Goal: Task Accomplishment & Management: Use online tool/utility

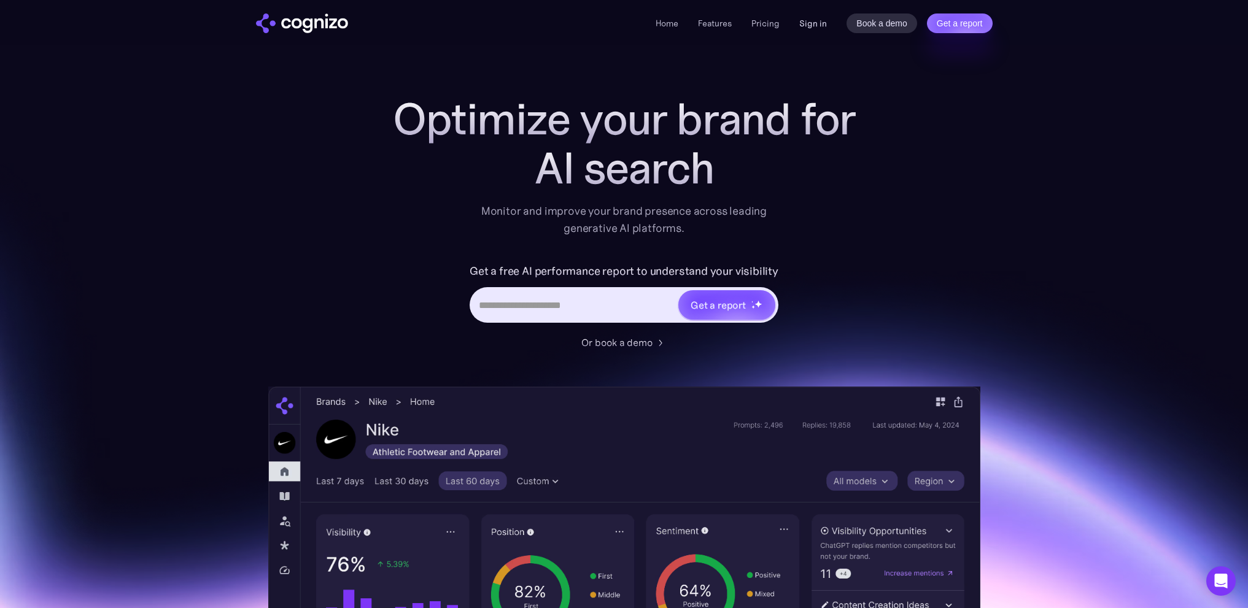
click at [813, 26] on link "Sign in" at bounding box center [813, 23] width 28 height 15
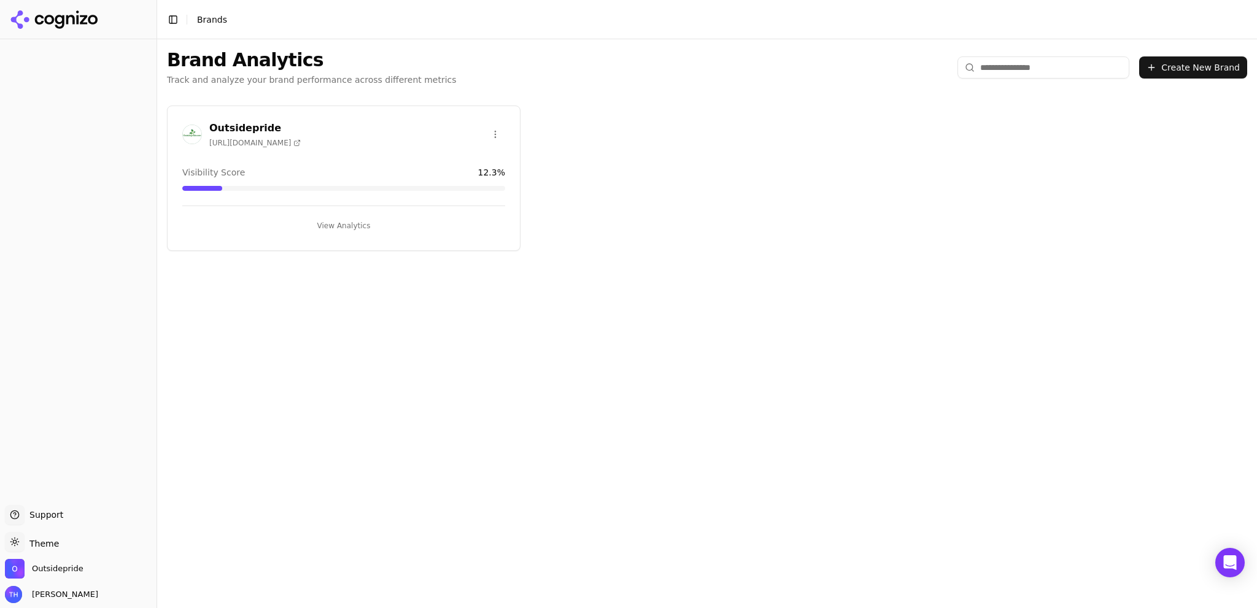
click at [338, 225] on button "View Analytics" at bounding box center [343, 226] width 323 height 20
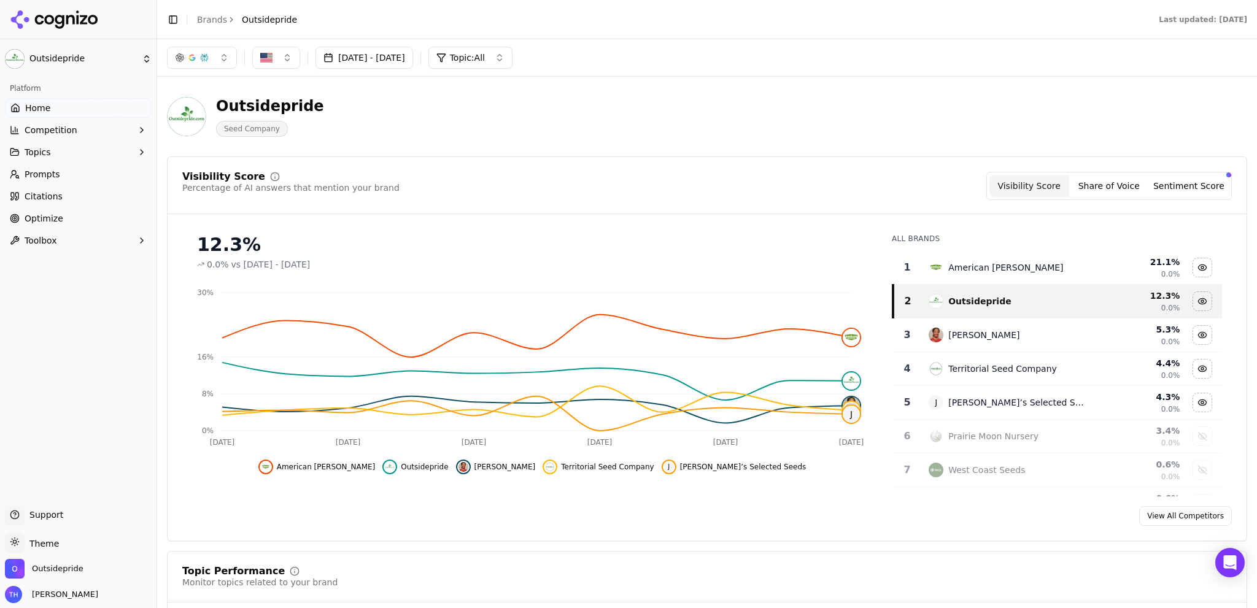
click at [43, 195] on span "Citations" at bounding box center [44, 196] width 38 height 12
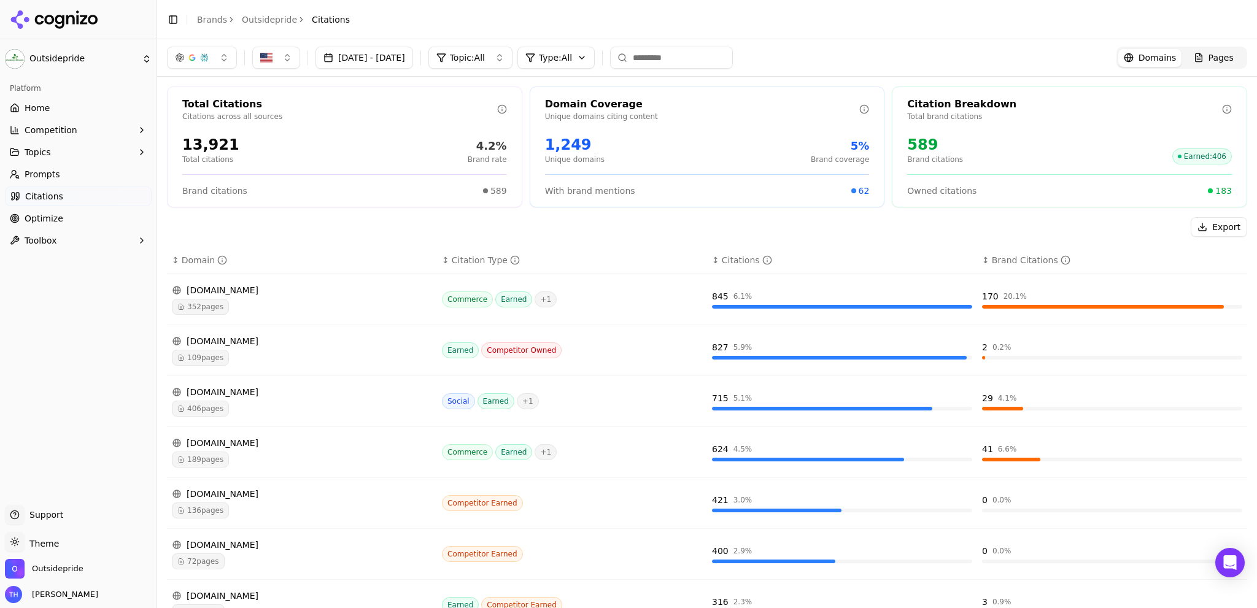
click at [41, 176] on span "Prompts" at bounding box center [43, 174] width 36 height 12
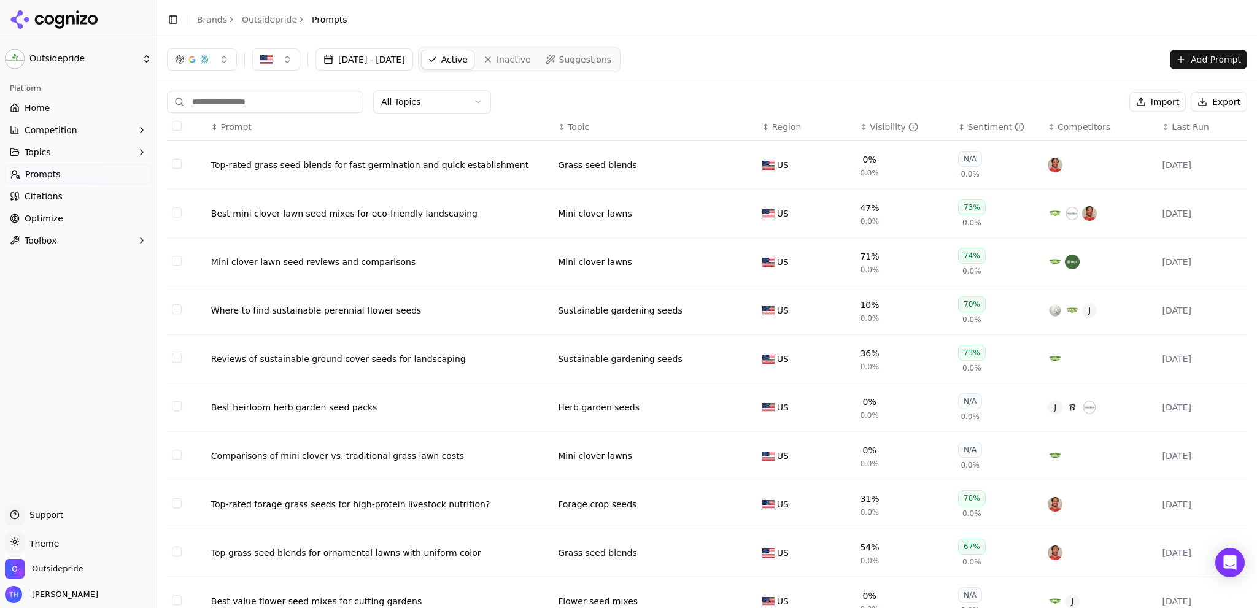
click at [40, 109] on span "Home" at bounding box center [37, 108] width 25 height 12
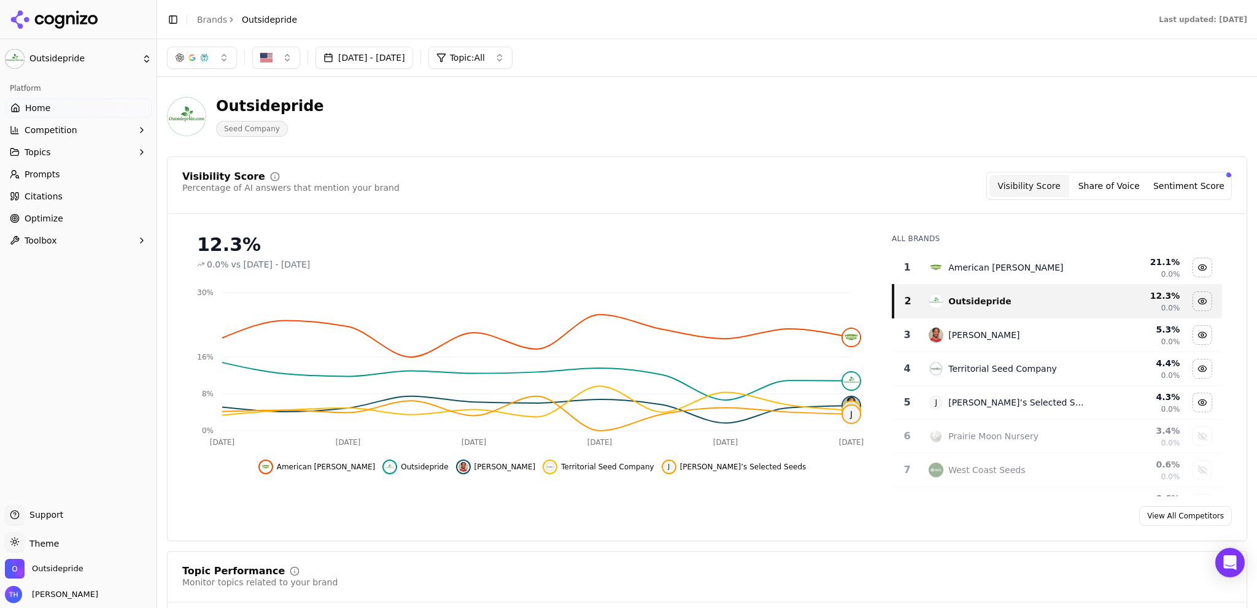
click at [37, 152] on span "Topics" at bounding box center [38, 152] width 26 height 12
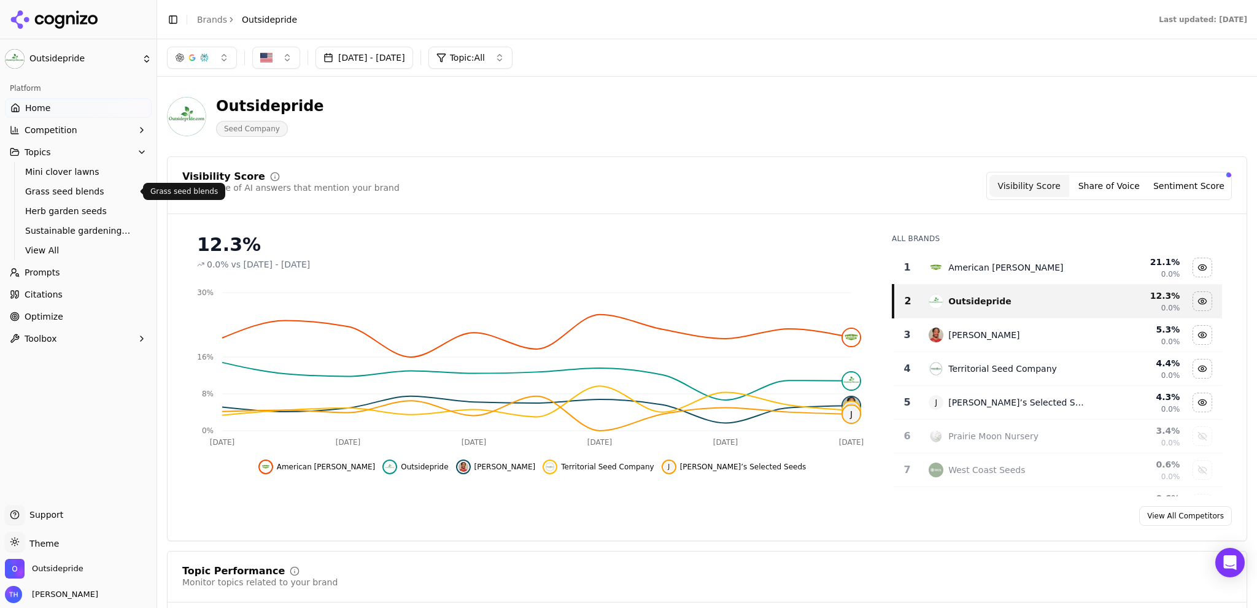
click at [39, 194] on span "Grass seed blends" at bounding box center [78, 191] width 107 height 12
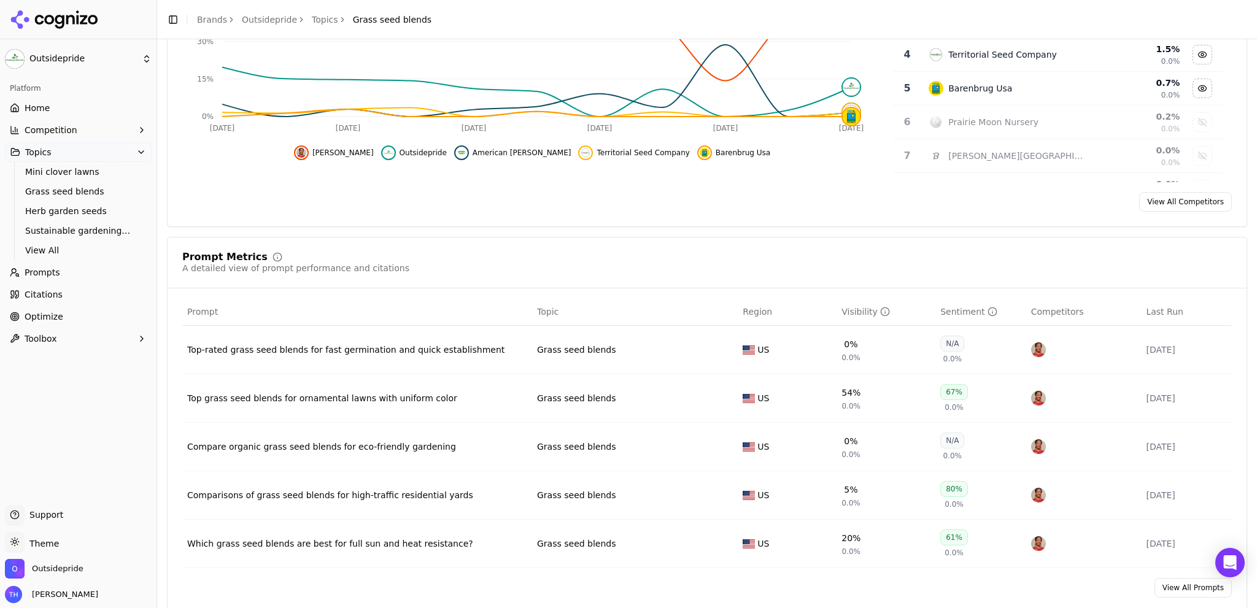
scroll to position [245, 0]
click at [34, 273] on span "Prompts" at bounding box center [43, 272] width 36 height 12
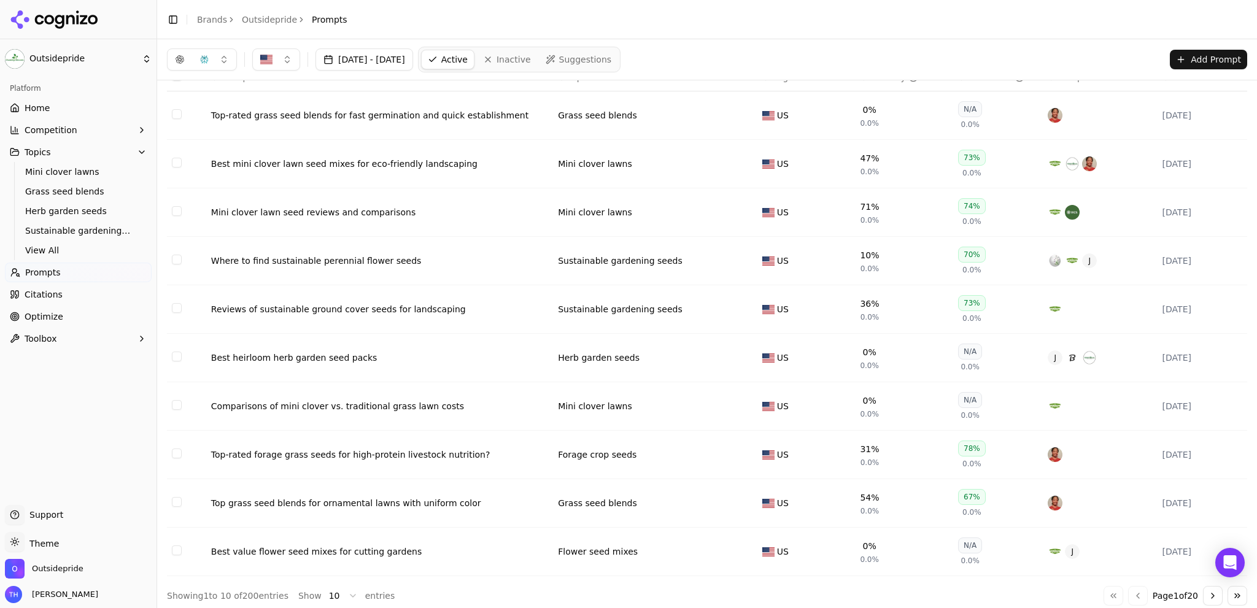
scroll to position [57, 0]
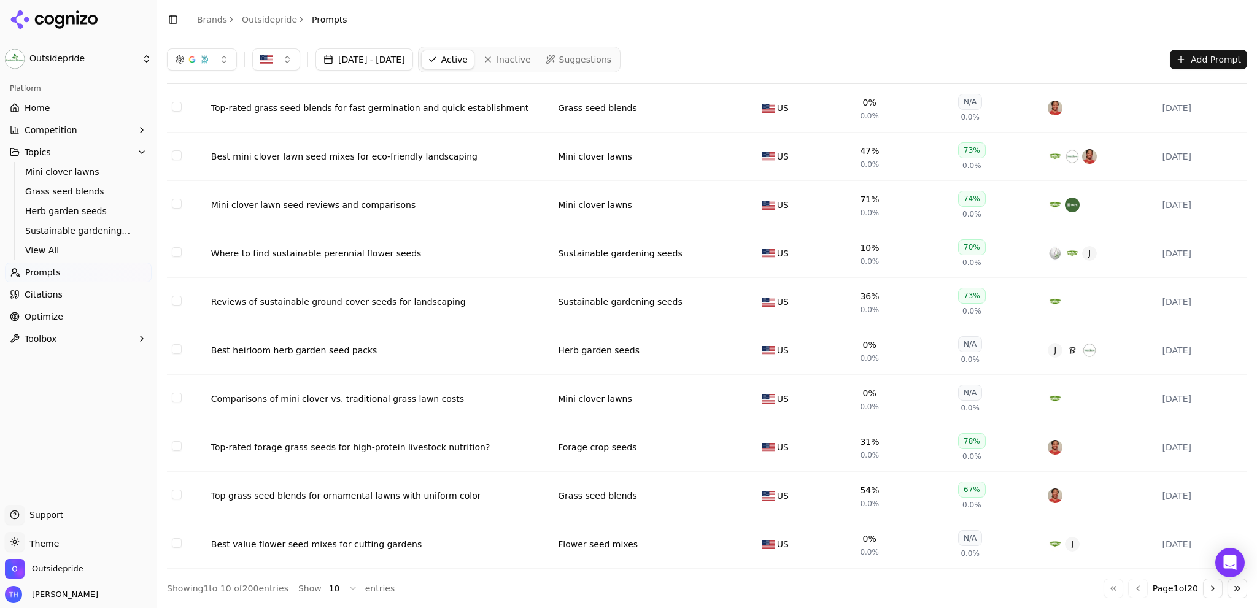
click at [286, 304] on div "Reviews of sustainable ground cover seeds for landscaping" at bounding box center [379, 302] width 337 height 12
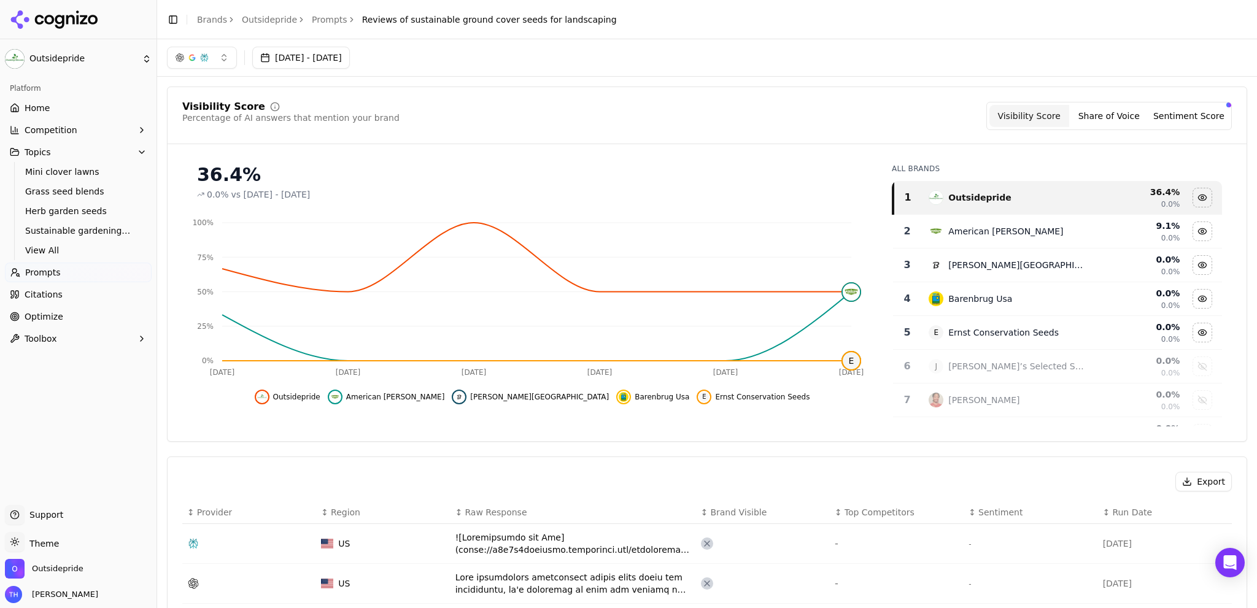
click at [33, 275] on span "Prompts" at bounding box center [43, 272] width 36 height 12
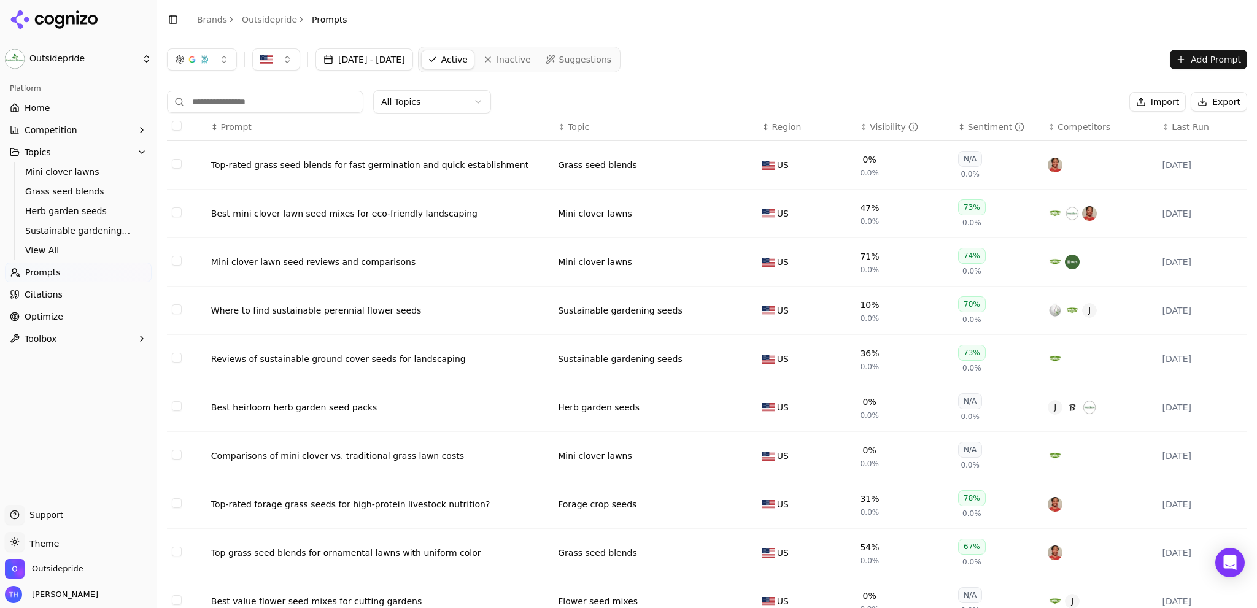
click at [176, 262] on button "Select row 3" at bounding box center [177, 261] width 10 height 10
click at [41, 295] on span "Citations" at bounding box center [44, 295] width 38 height 12
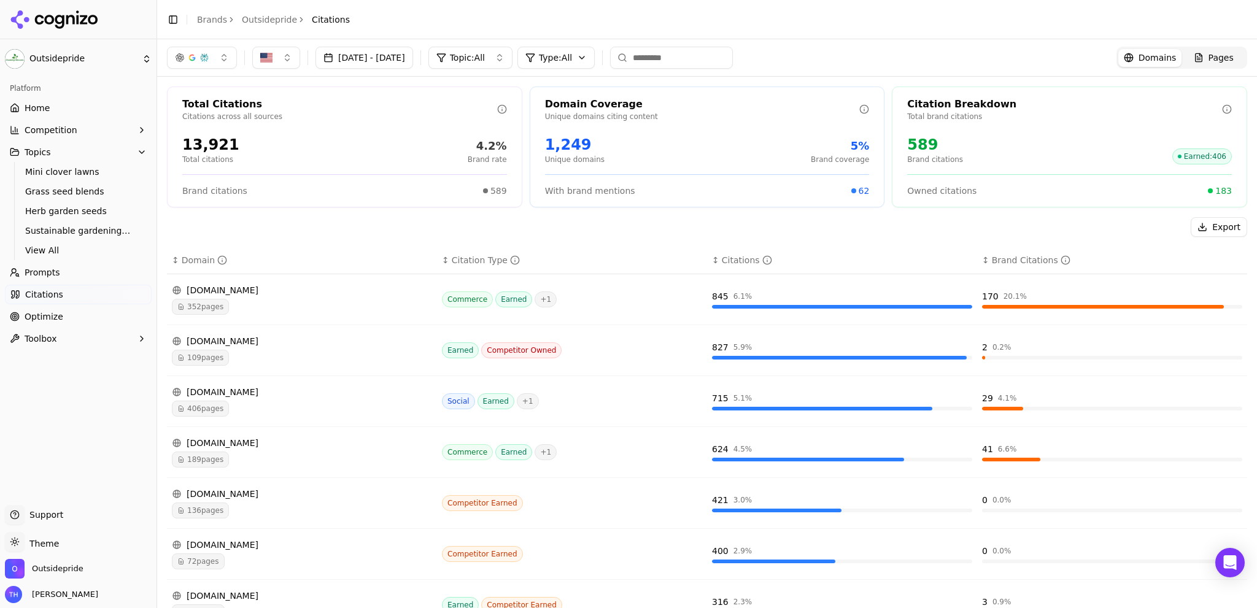
click at [1209, 61] on span "Pages" at bounding box center [1221, 58] width 25 height 12
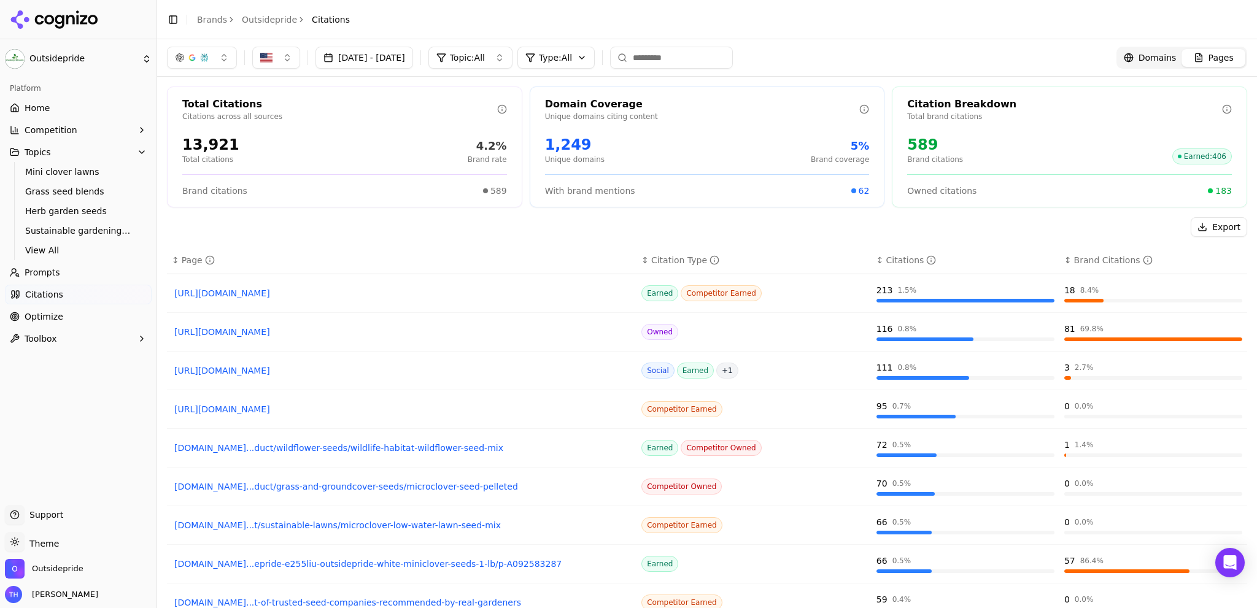
click at [1209, 63] on span "Pages" at bounding box center [1221, 58] width 25 height 12
click at [1151, 59] on span "Domains" at bounding box center [1158, 58] width 38 height 12
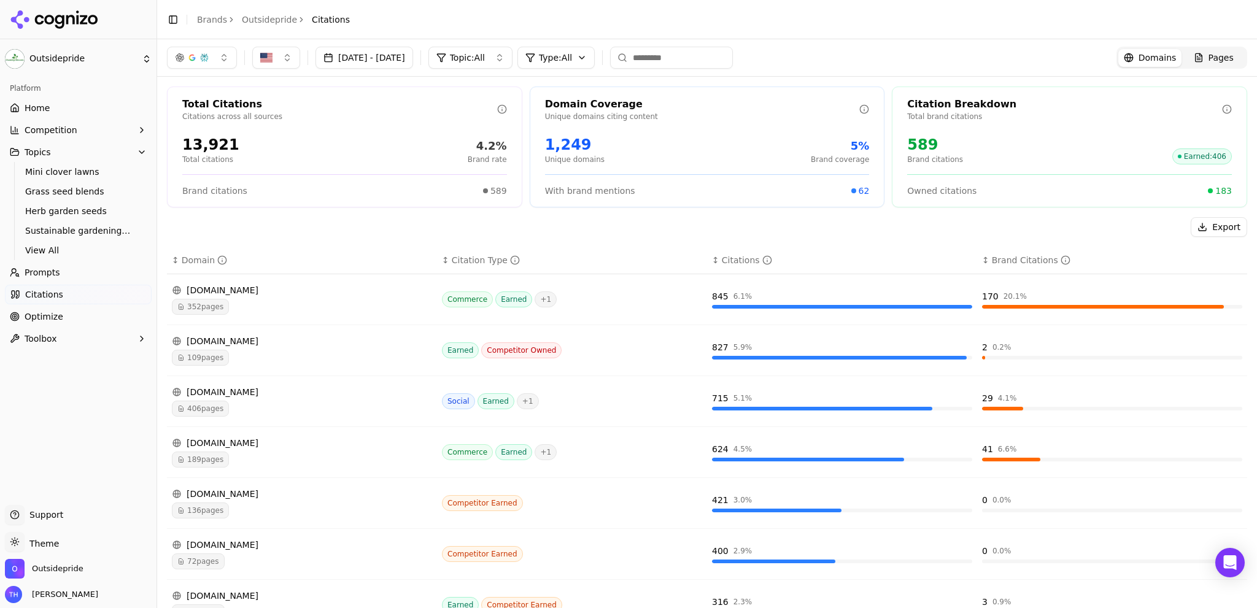
click at [951, 147] on div "589 Brand citations Earned : 406" at bounding box center [1069, 149] width 325 height 29
click at [933, 192] on span "Owned citations" at bounding box center [941, 191] width 69 height 12
click at [996, 147] on div "589 Brand citations Earned : 406" at bounding box center [1069, 149] width 325 height 29
click at [46, 319] on span "Optimize" at bounding box center [44, 317] width 39 height 12
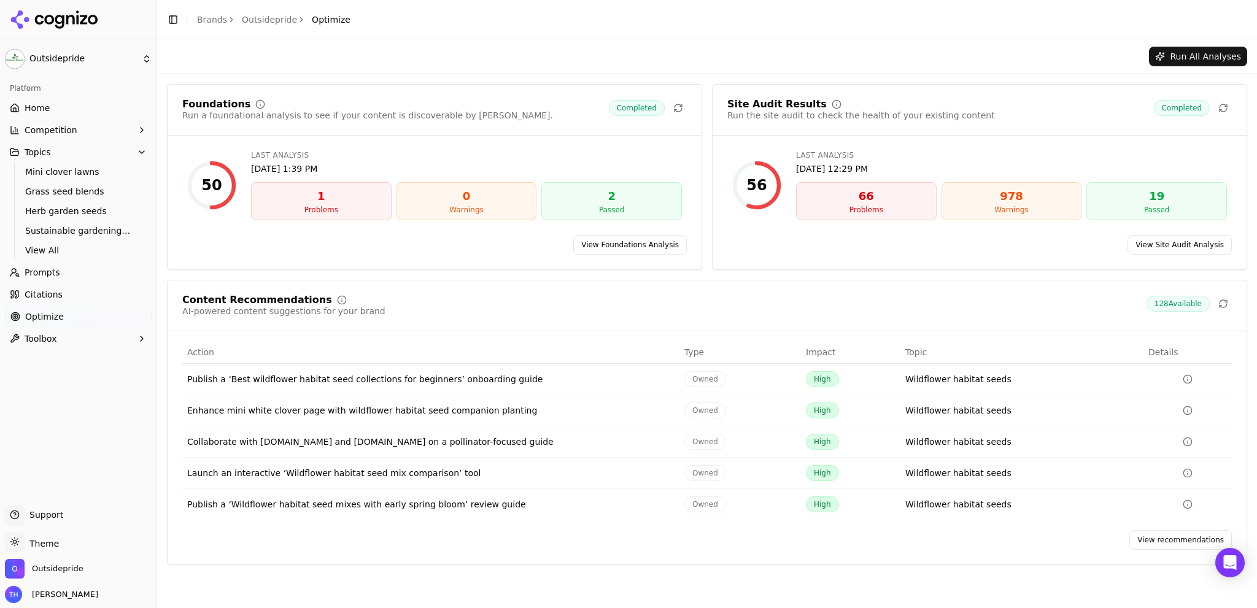
click at [446, 381] on div "Publish a ‘Best wildflower habitat seed collections for beginners’ onboarding g…" at bounding box center [430, 379] width 487 height 12
click at [1188, 381] on icon "Data table" at bounding box center [1188, 379] width 10 height 10
click at [1094, 316] on div "Content Recommendations AI-powered content suggestions for your brand 128 Avail…" at bounding box center [707, 306] width 1050 height 22
click at [867, 211] on div "Problems" at bounding box center [867, 210] width 130 height 10
click at [867, 205] on div "Problems" at bounding box center [867, 210] width 130 height 10
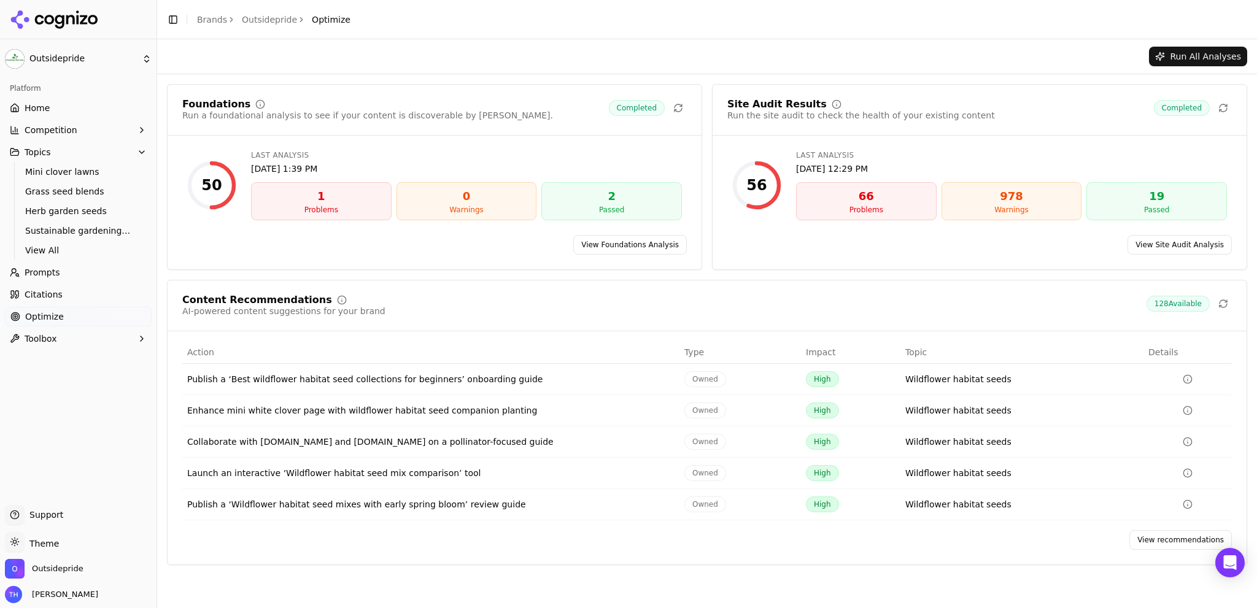
click at [770, 194] on div "56" at bounding box center [756, 185] width 49 height 49
click at [61, 340] on button "Toolbox" at bounding box center [78, 339] width 147 height 20
click at [62, 338] on button "Toolbox" at bounding box center [78, 339] width 147 height 20
click at [374, 475] on div "Launch an interactive ‘Wildflower habitat seed mix comparison’ tool" at bounding box center [430, 473] width 487 height 12
click at [373, 475] on div "Launch an interactive ‘Wildflower habitat seed mix comparison’ tool" at bounding box center [430, 473] width 487 height 12
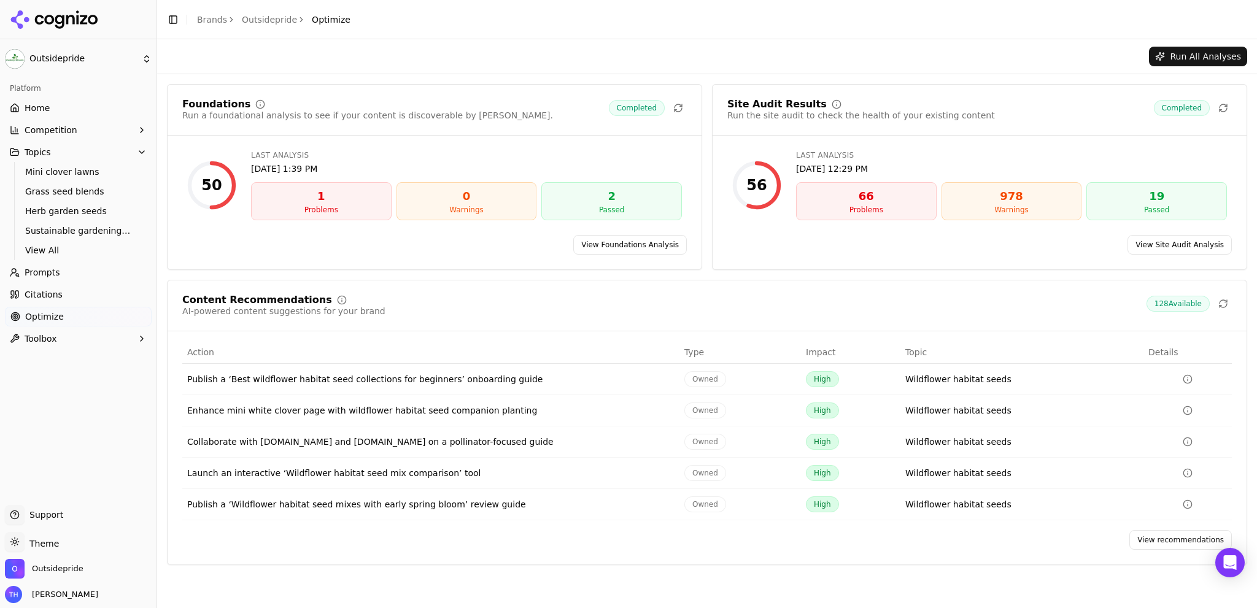
click at [710, 475] on span "Owned" at bounding box center [705, 473] width 42 height 16
click at [1223, 306] on icon at bounding box center [1223, 304] width 10 height 10
click at [60, 573] on span "Outsidepride" at bounding box center [58, 569] width 52 height 11
click at [74, 467] on div "Platform Home Competition Topics Mini clover lawns Grass seed blends Herb garde…" at bounding box center [78, 287] width 157 height 427
click at [257, 23] on link "Outsidepride" at bounding box center [269, 20] width 55 height 12
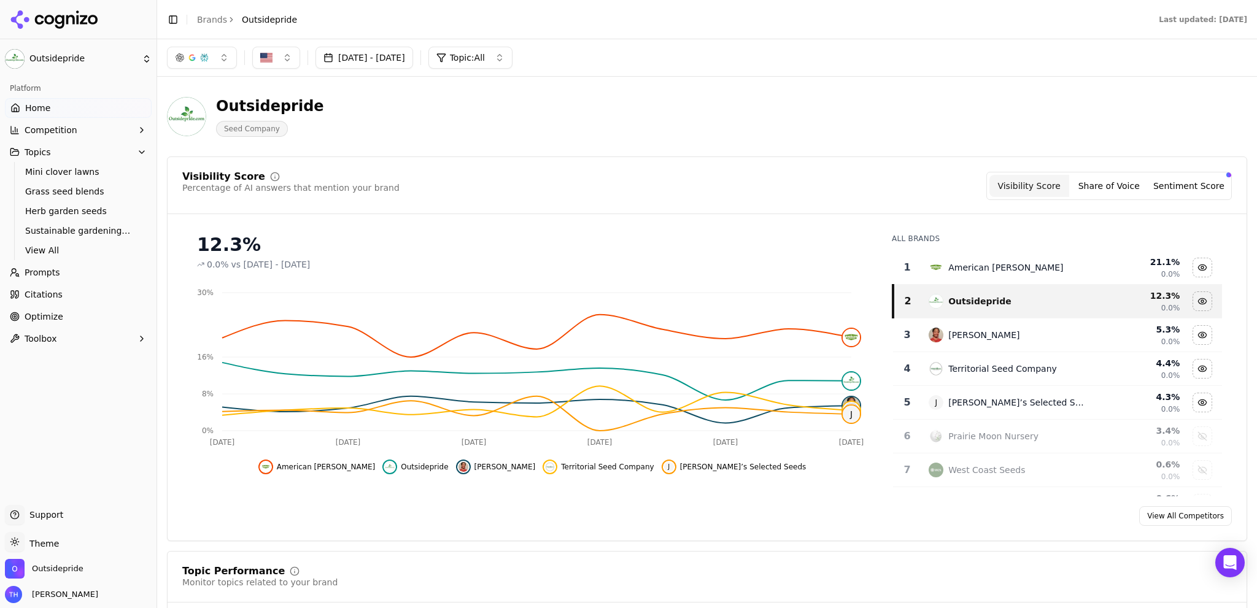
click at [1150, 517] on link "View All Competitors" at bounding box center [1185, 516] width 93 height 20
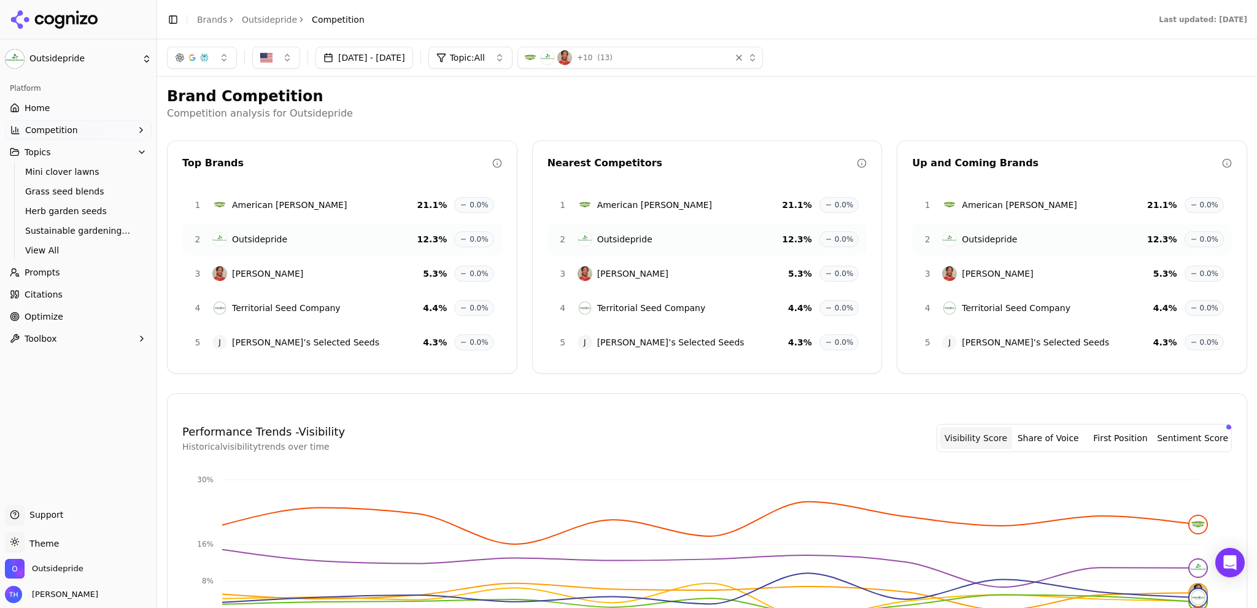
click at [36, 295] on span "Citations" at bounding box center [44, 295] width 38 height 12
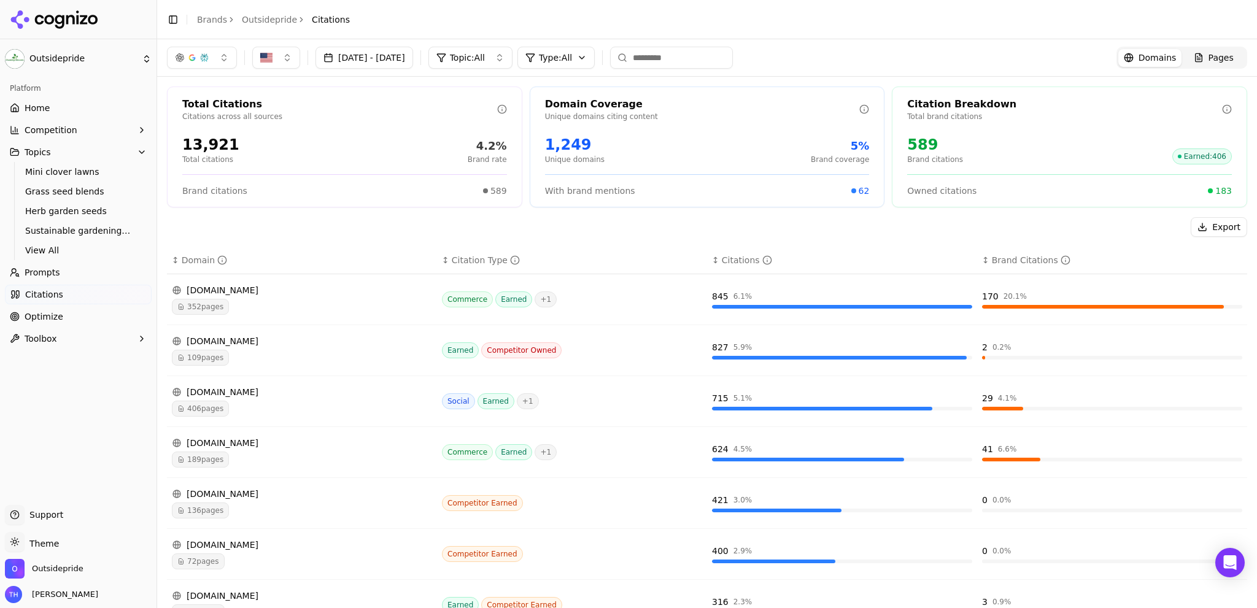
click at [45, 319] on span "Optimize" at bounding box center [44, 317] width 39 height 12
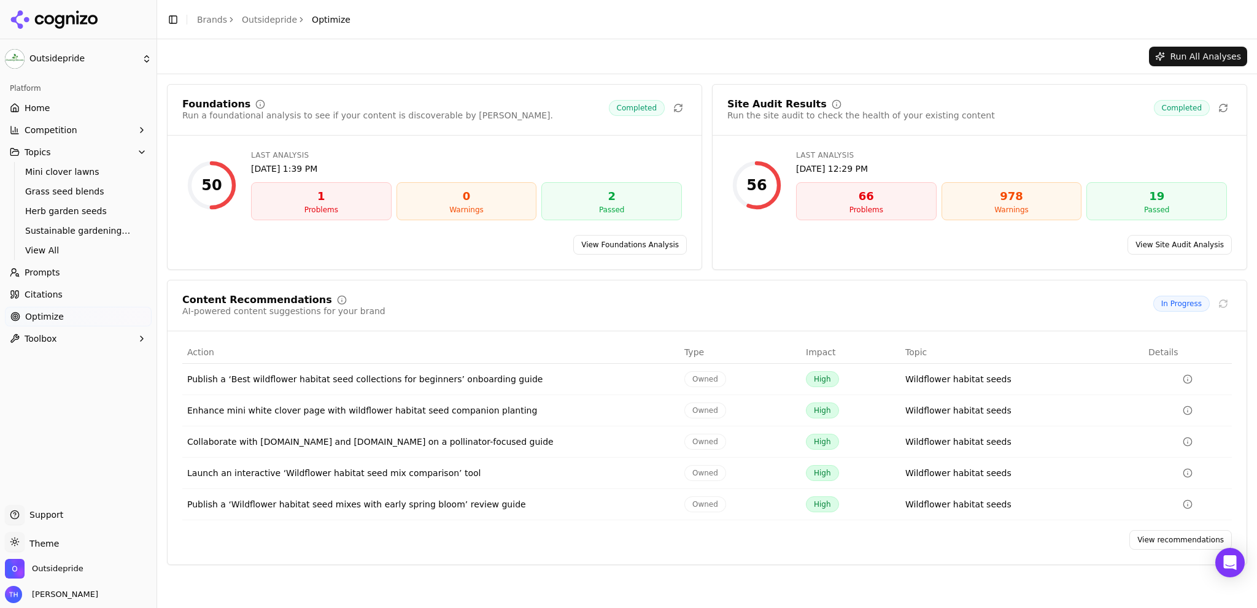
click at [1156, 542] on link "View recommendations" at bounding box center [1180, 540] width 103 height 20
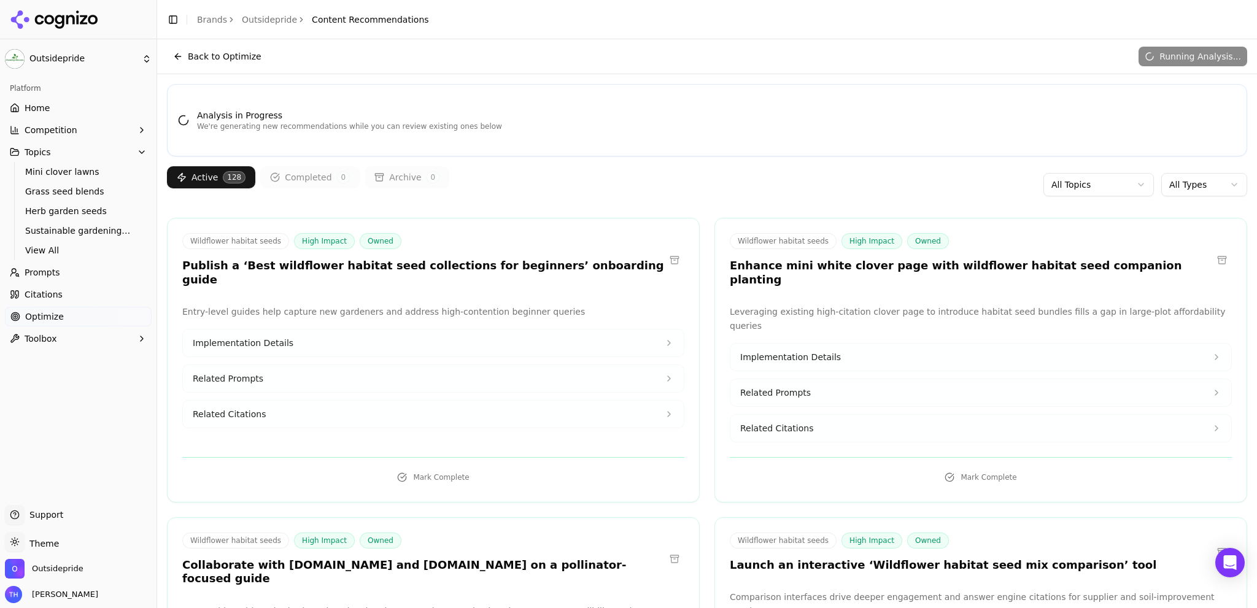
click at [250, 408] on span "Related Citations" at bounding box center [229, 414] width 73 height 12
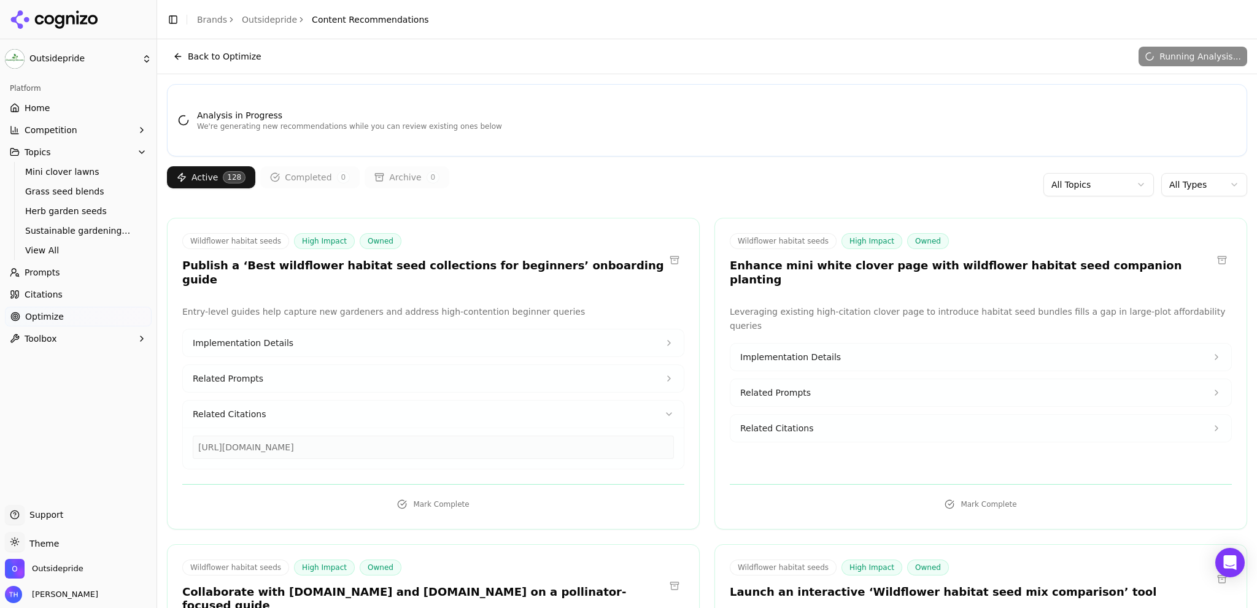
drag, startPoint x: 546, startPoint y: 435, endPoint x: 193, endPoint y: 439, distance: 353.0
click at [195, 440] on div "https://highcountrygardens.com/product/wildflower-seeds/wildflower-seed-mix-dry…" at bounding box center [433, 447] width 481 height 23
copy div "https://highcountrygardens.com/product/wildflower-seeds/wildflower-seed-mix-dry…"
click at [664, 338] on icon at bounding box center [669, 343] width 10 height 10
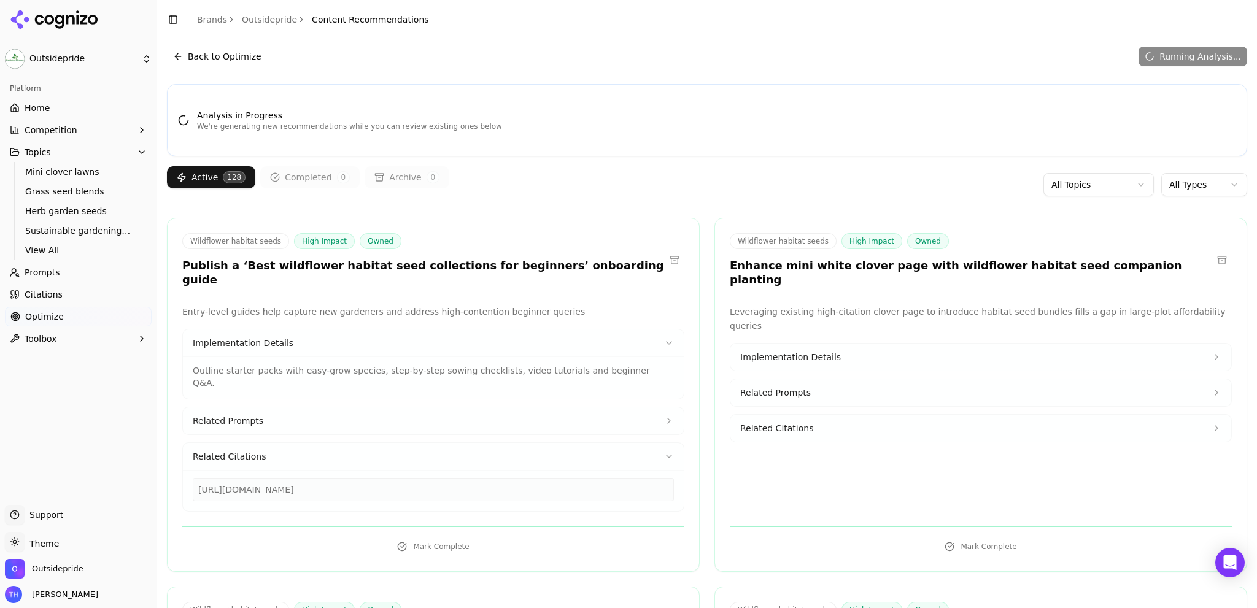
click at [664, 416] on icon at bounding box center [669, 421] width 10 height 10
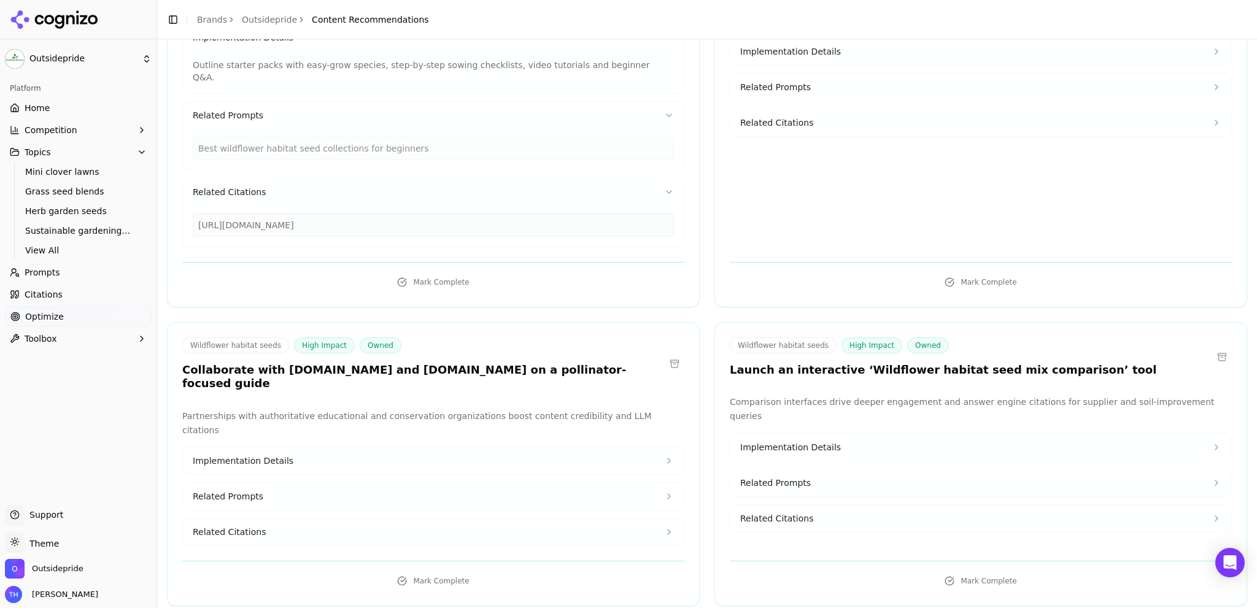
scroll to position [306, 0]
drag, startPoint x: 269, startPoint y: 345, endPoint x: 358, endPoint y: 343, distance: 89.0
click at [358, 363] on h3 "Collaborate with extension.unh.edu and pollinator.org on a pollinator-focused g…" at bounding box center [423, 377] width 482 height 28
copy h3 "extension.unh.edu"
click at [423, 571] on button "Mark Complete" at bounding box center [433, 581] width 502 height 20
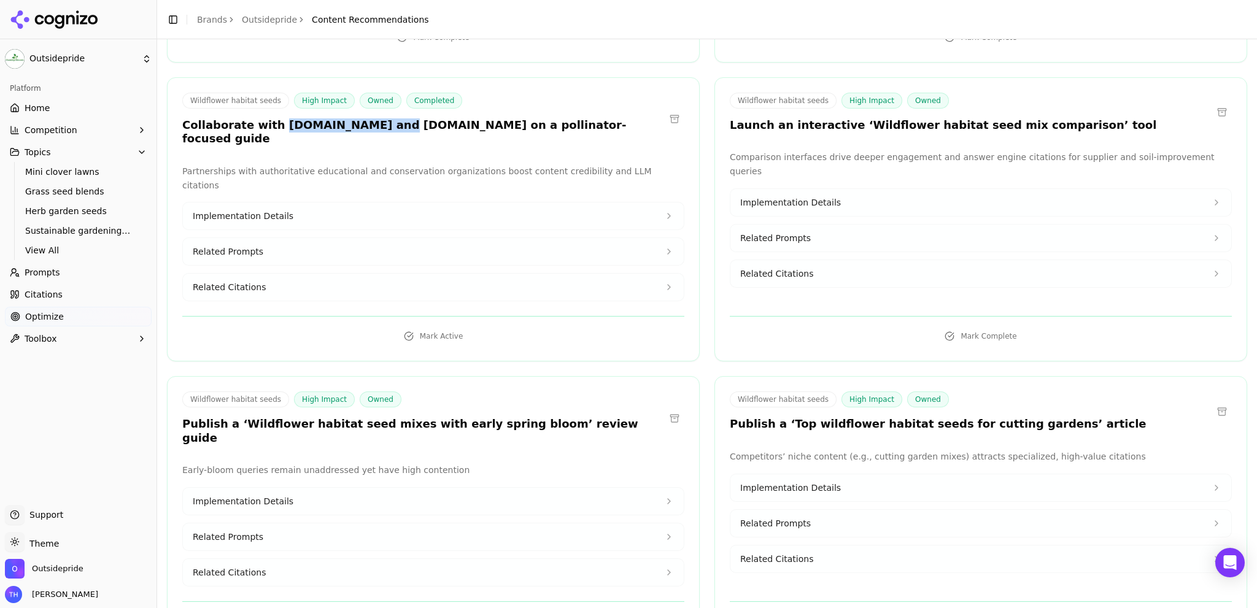
scroll to position [551, 0]
click at [893, 474] on button "Implementation Details" at bounding box center [980, 487] width 501 height 27
click at [865, 552] on button "Related Prompts" at bounding box center [980, 565] width 501 height 27
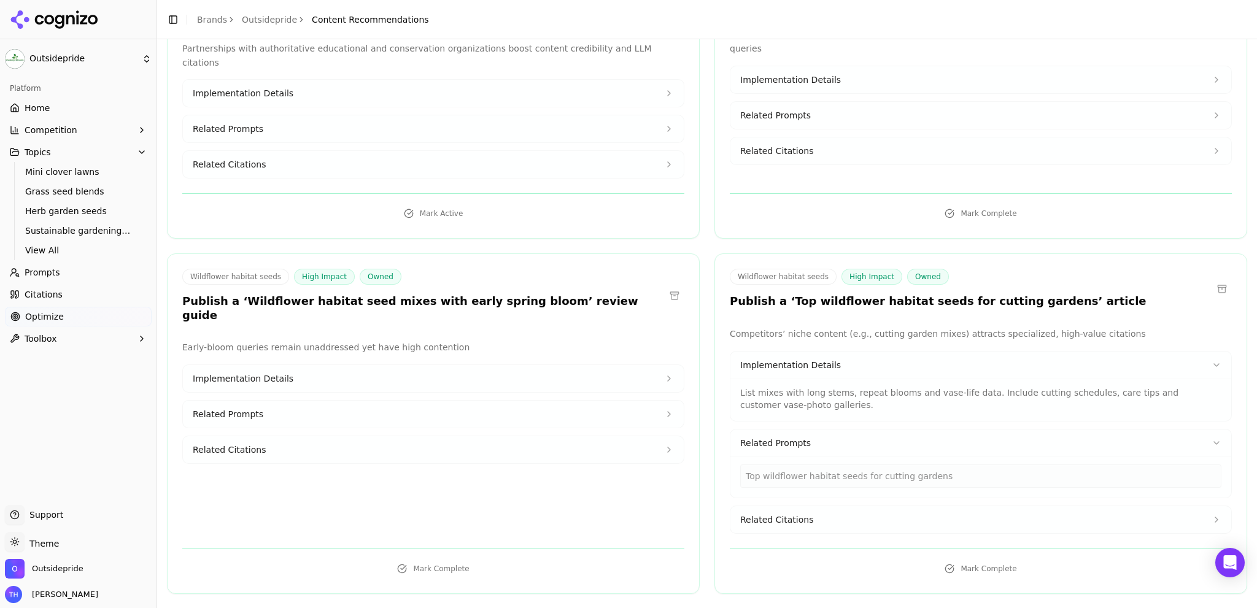
scroll to position [674, 0]
click at [837, 506] on button "Related Citations" at bounding box center [980, 519] width 501 height 27
drag, startPoint x: 1073, startPoint y: 500, endPoint x: 737, endPoint y: 500, distance: 335.8
click at [740, 541] on div "https://americanmeadows.com/content/wildflowers/how-to/choose-wildflower-seeds" at bounding box center [980, 552] width 481 height 23
copy div "https://americanmeadows.com/content/wildflowers/how-to/choose-wildflower-seeds"
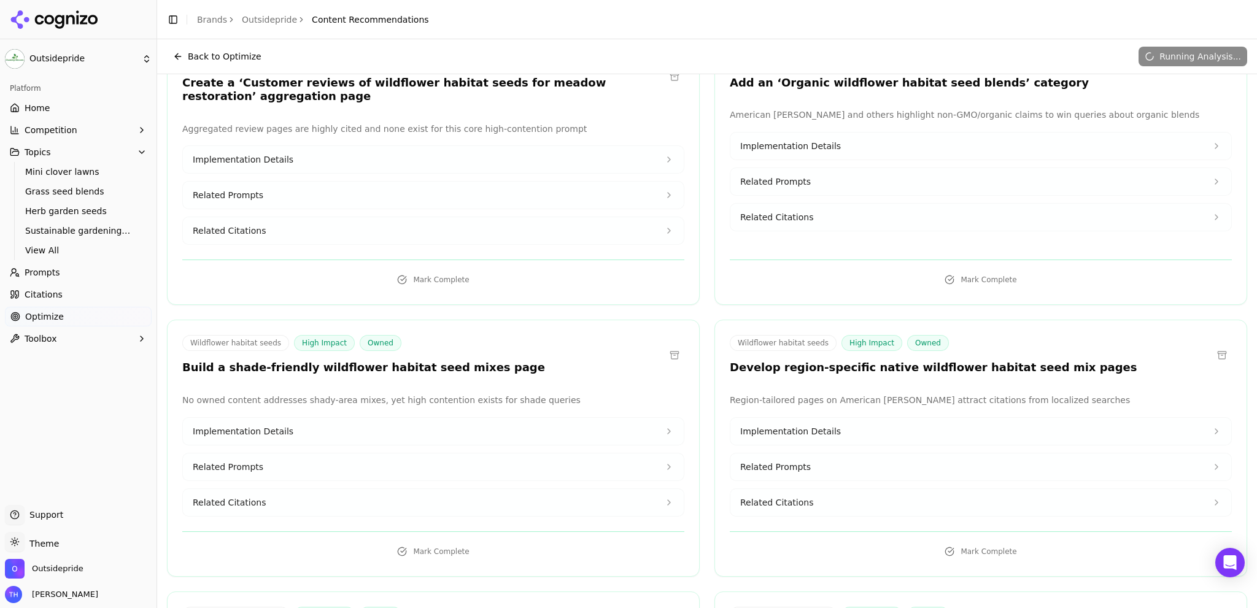
scroll to position [1288, 0]
click at [342, 490] on button "Related Citations" at bounding box center [433, 503] width 501 height 27
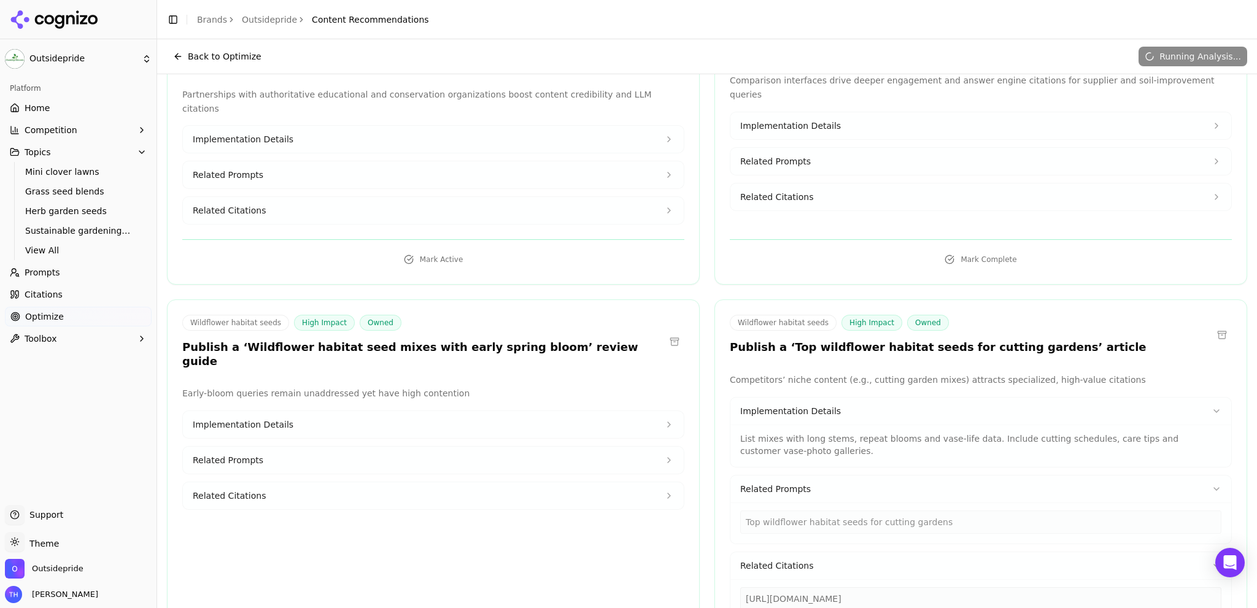
scroll to position [582, 0]
